Goal: Book appointment/travel/reservation

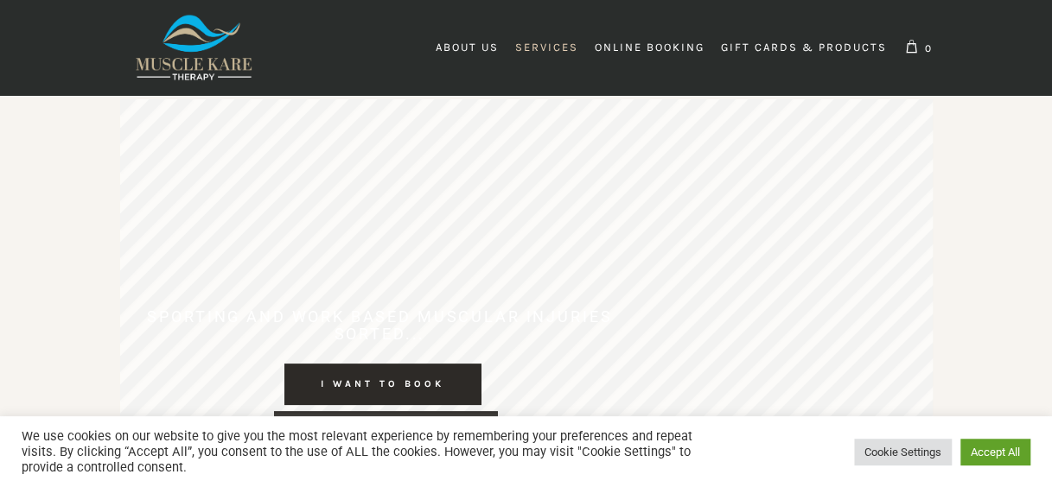
click at [550, 48] on span "Services" at bounding box center [546, 47] width 63 height 13
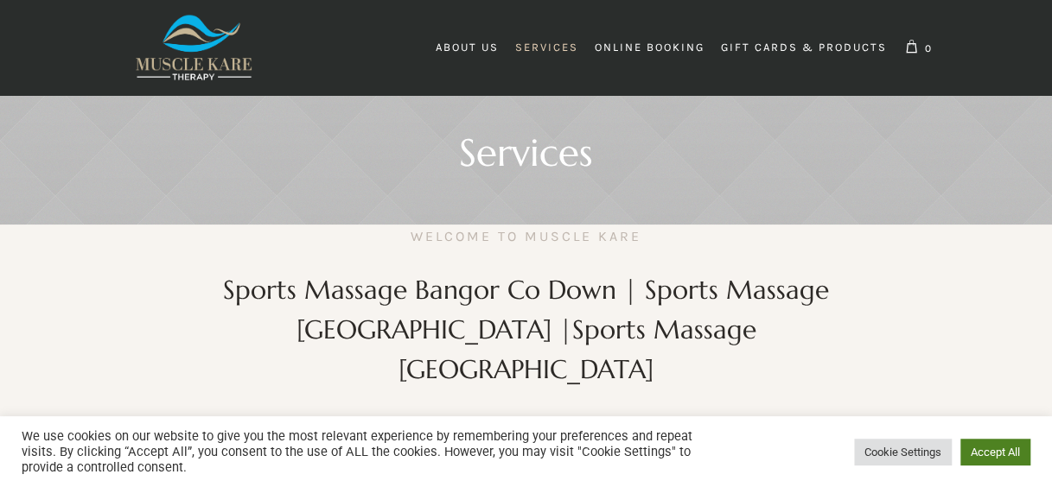
click at [974, 452] on link "Accept All" at bounding box center [995, 452] width 70 height 27
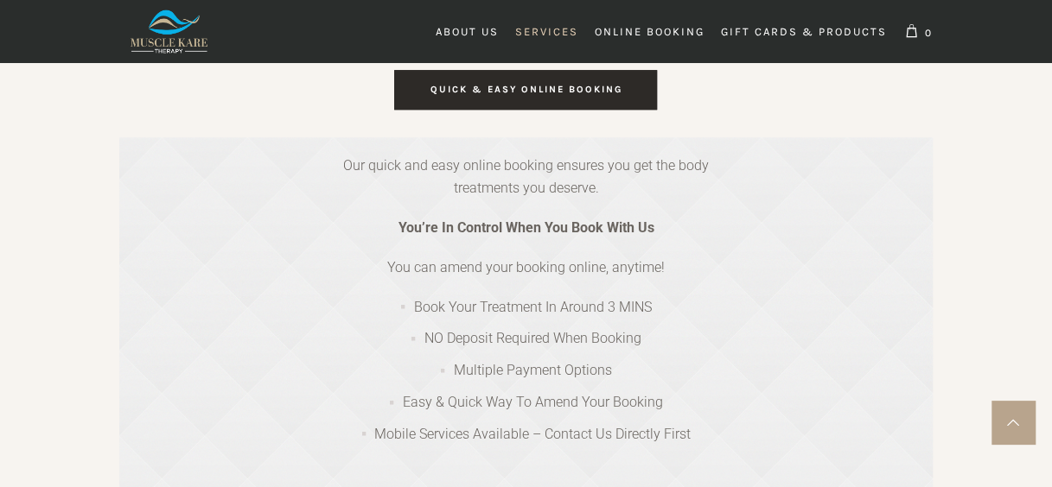
scroll to position [432, 0]
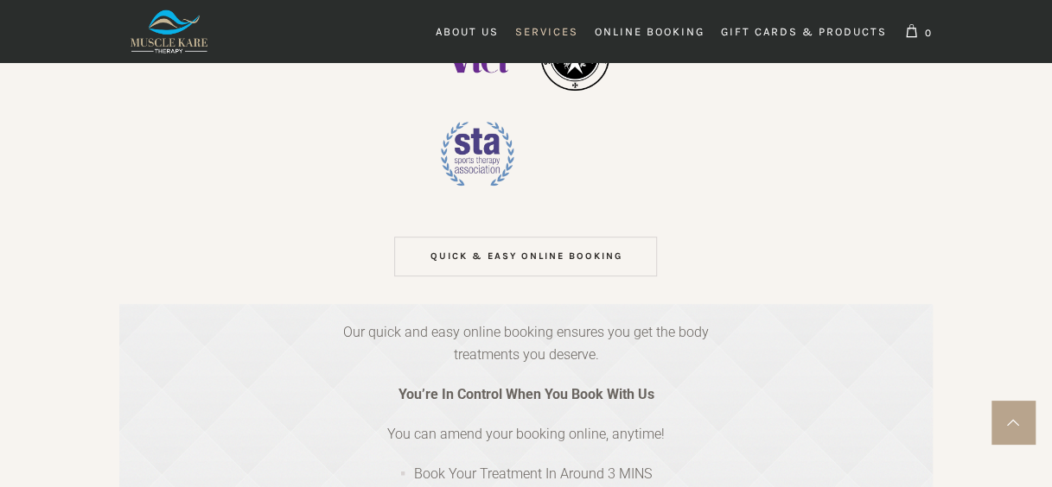
click at [518, 237] on link "QUICK & EASY ONLINE BOOKING" at bounding box center [525, 257] width 263 height 40
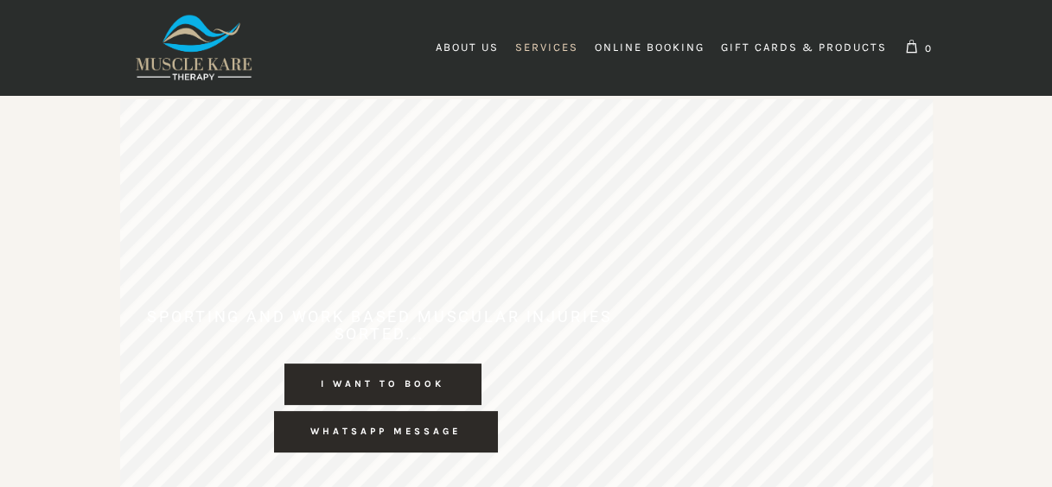
click at [542, 48] on span "Services" at bounding box center [546, 47] width 63 height 13
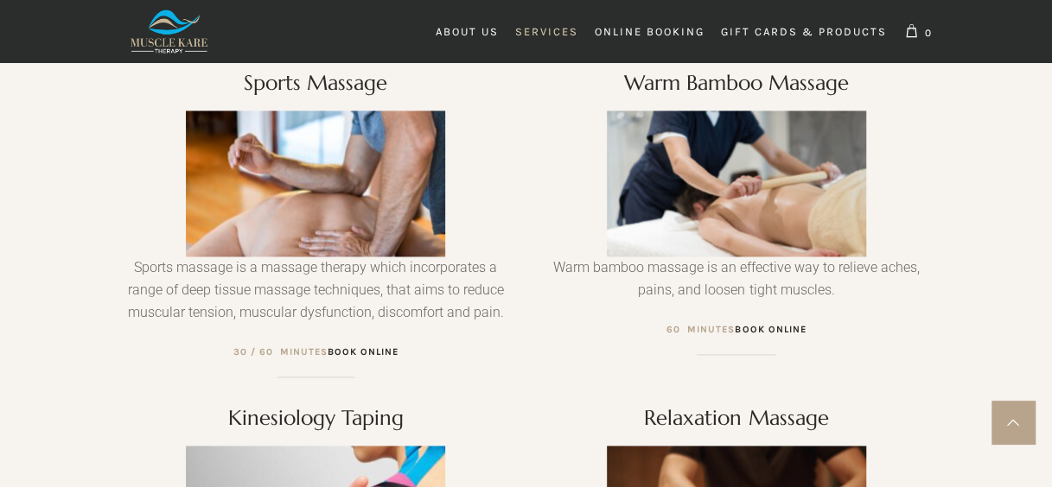
scroll to position [1123, 0]
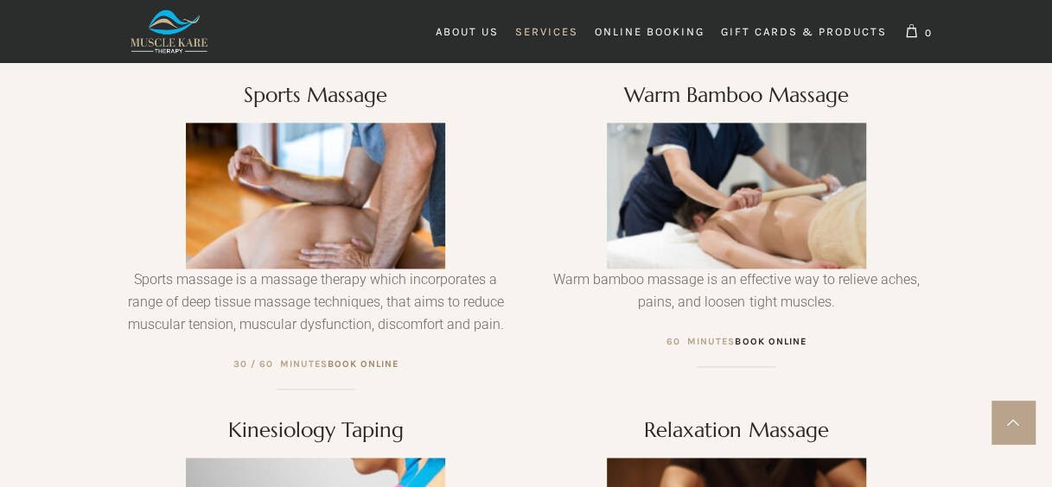
click at [388, 359] on link "BOOK ONLINE" at bounding box center [362, 364] width 71 height 11
